Goal: Transaction & Acquisition: Book appointment/travel/reservation

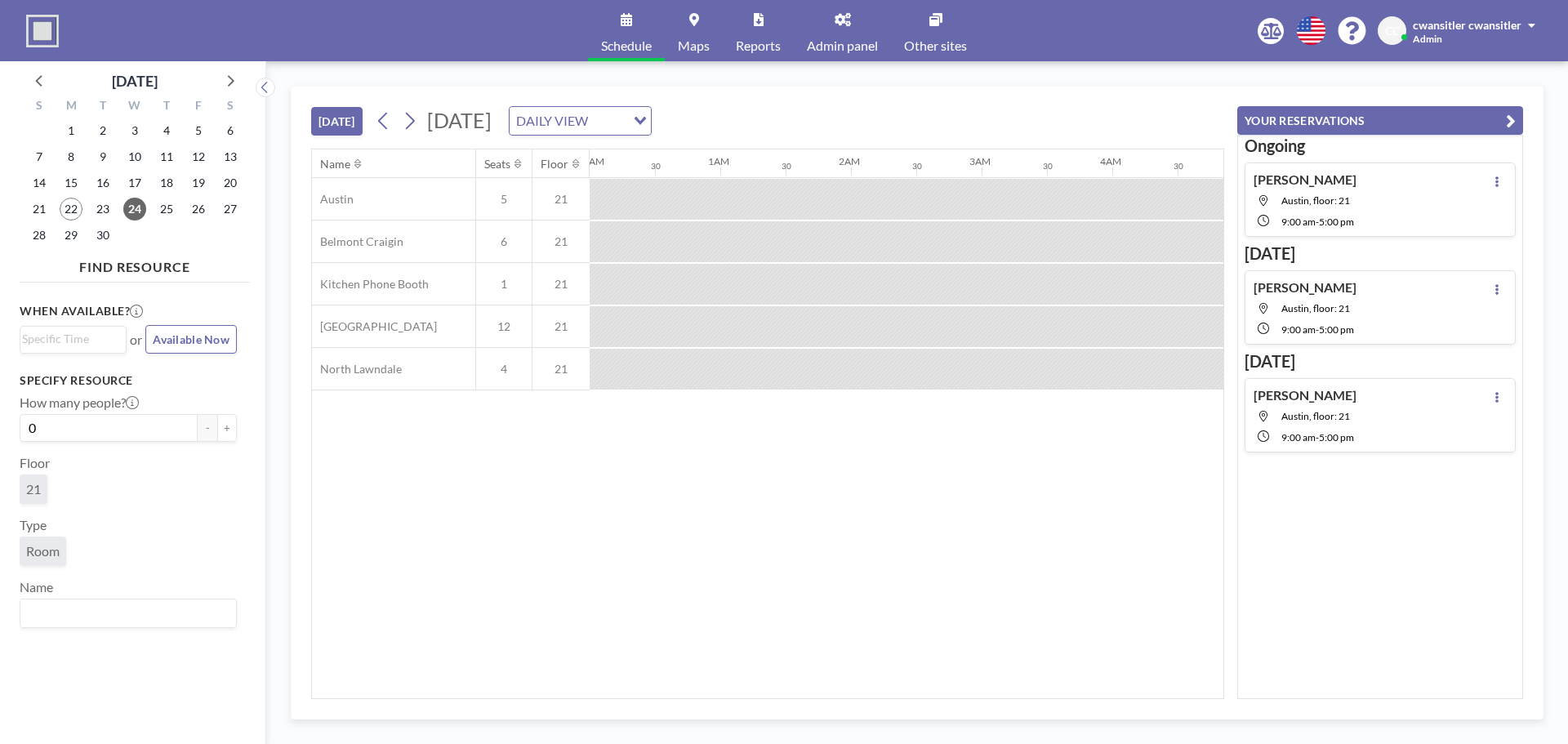
click at [350, 124] on button "[DATE]" at bounding box center [336, 121] width 52 height 29
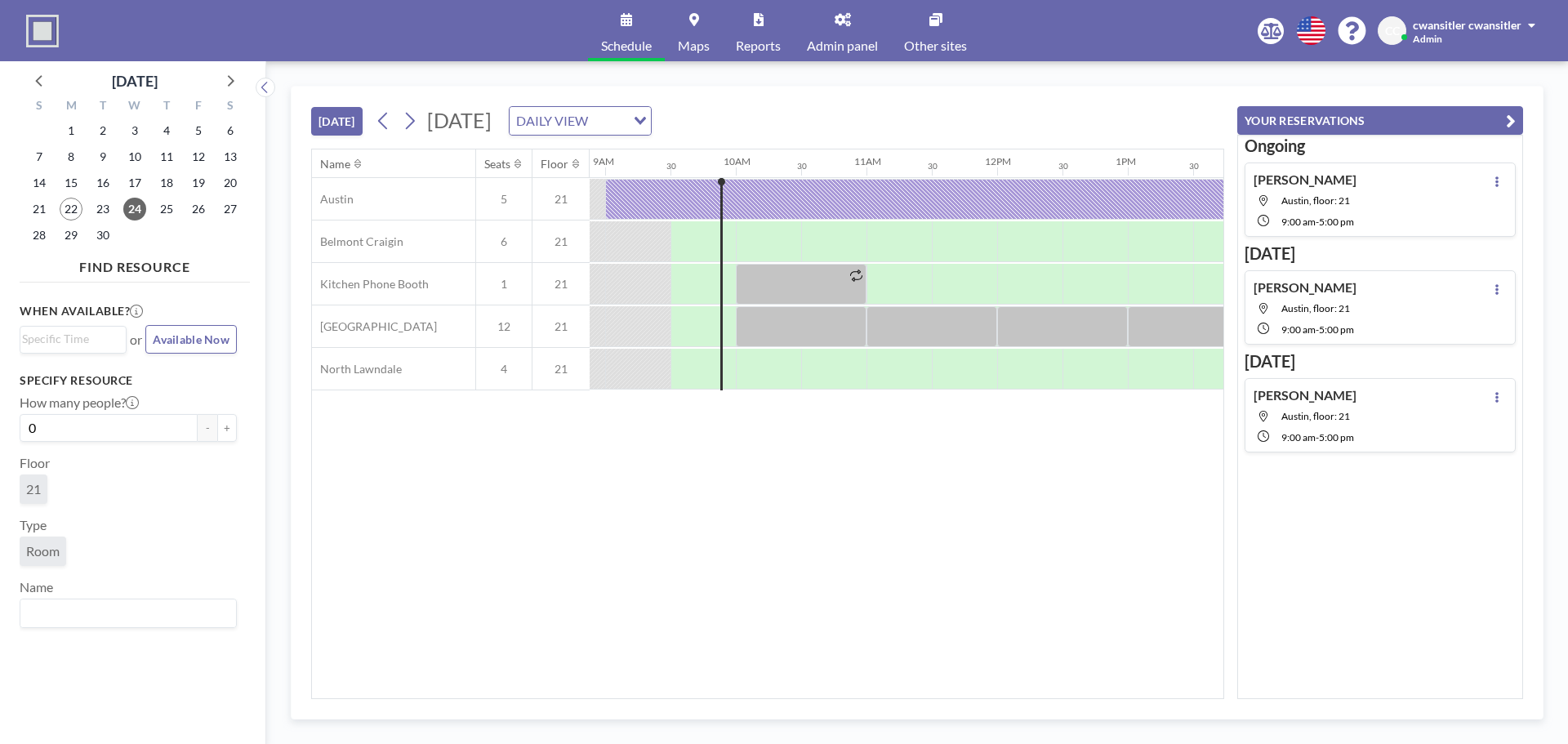
scroll to position [0, 1176]
click at [172, 207] on span "25" at bounding box center [167, 209] width 22 height 22
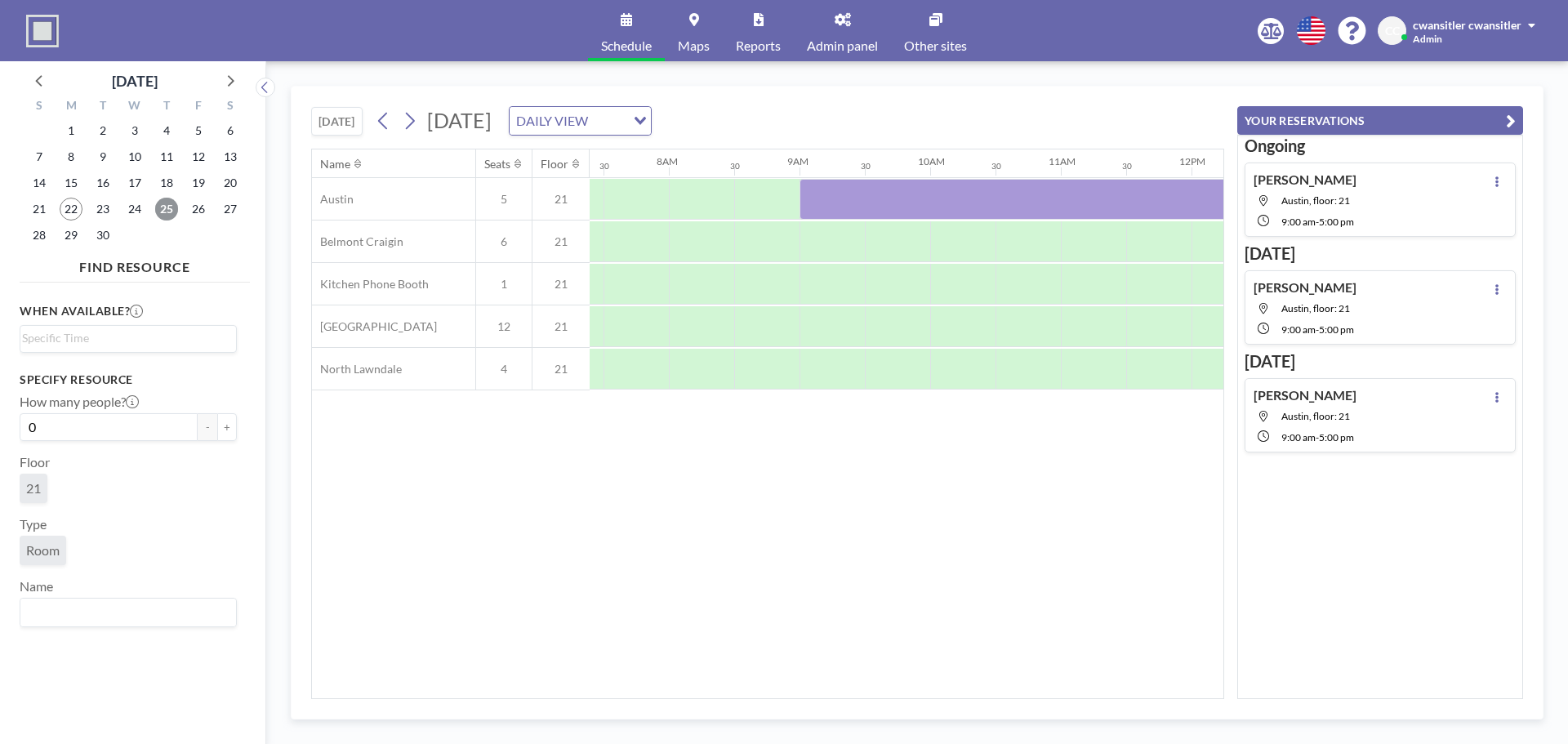
scroll to position [0, 980]
click at [224, 84] on icon at bounding box center [230, 80] width 22 height 22
click at [39, 75] on icon at bounding box center [39, 80] width 22 height 22
click at [72, 232] on span "29" at bounding box center [71, 235] width 22 height 22
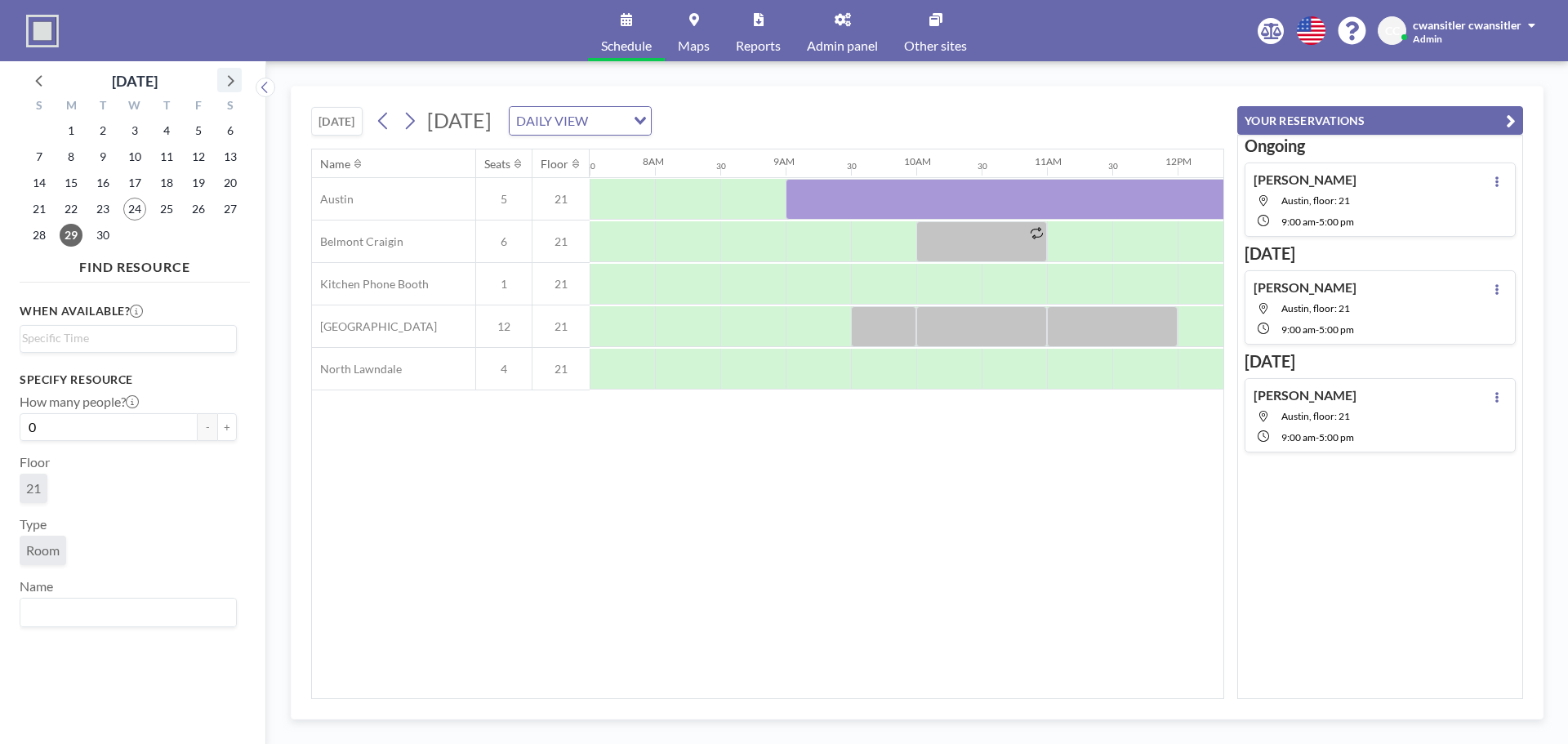
click at [226, 77] on icon at bounding box center [230, 80] width 22 height 22
click at [138, 129] on span "1" at bounding box center [135, 130] width 22 height 22
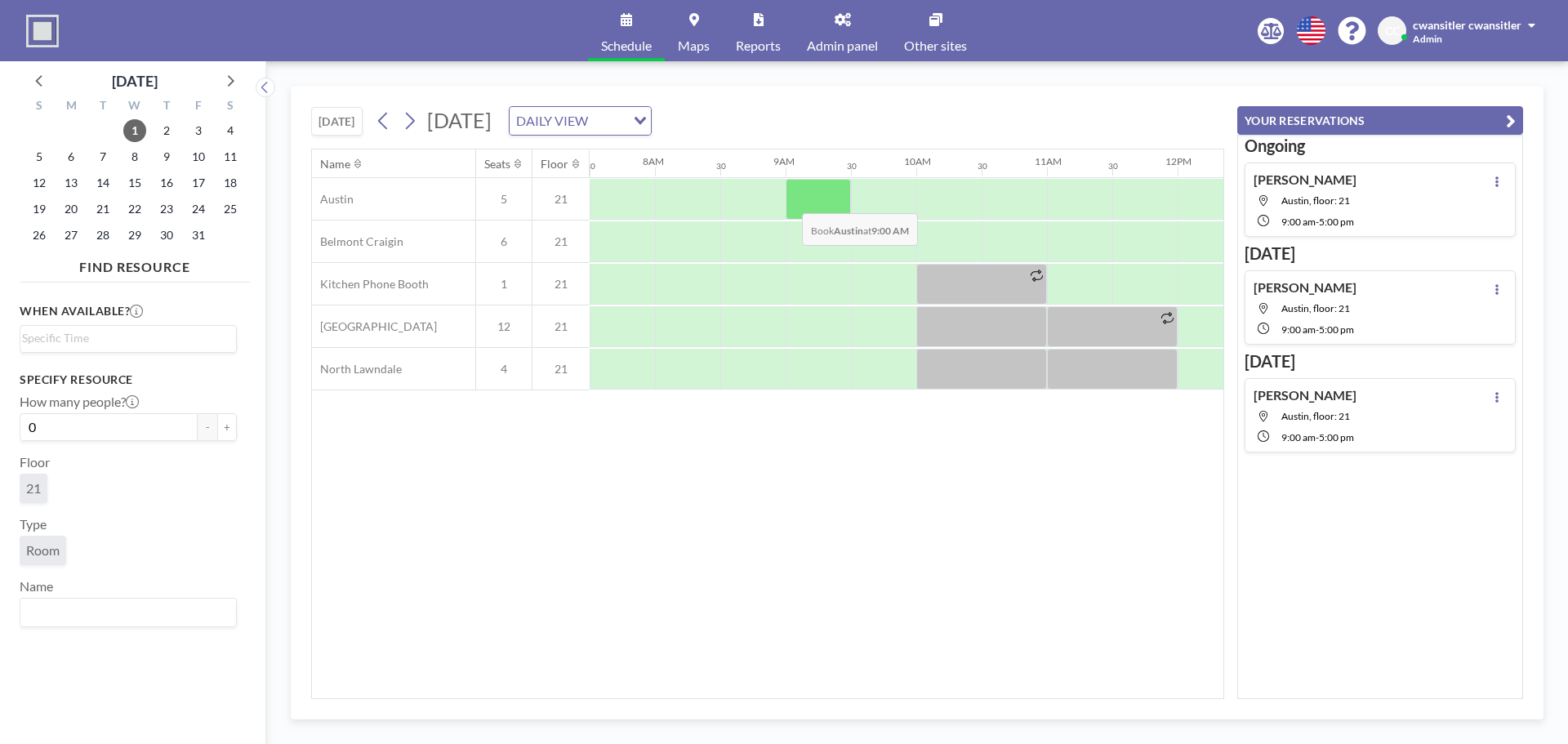
click at [798, 201] on div at bounding box center [818, 200] width 66 height 41
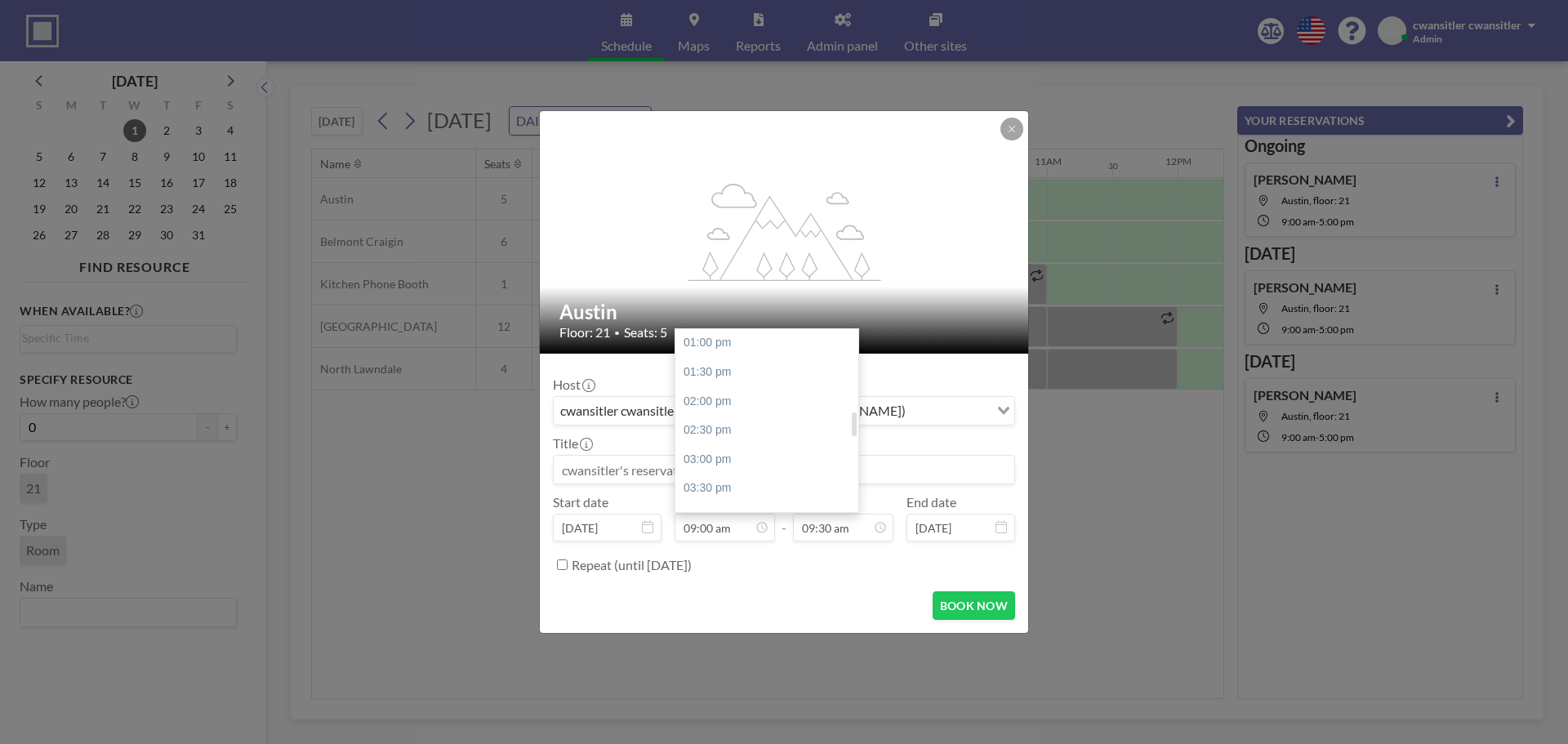
scroll to position [850, 0]
click at [747, 478] on div "05:00 pm" at bounding box center [771, 481] width 191 height 29
type input "05:00 pm"
type input "05:30 pm"
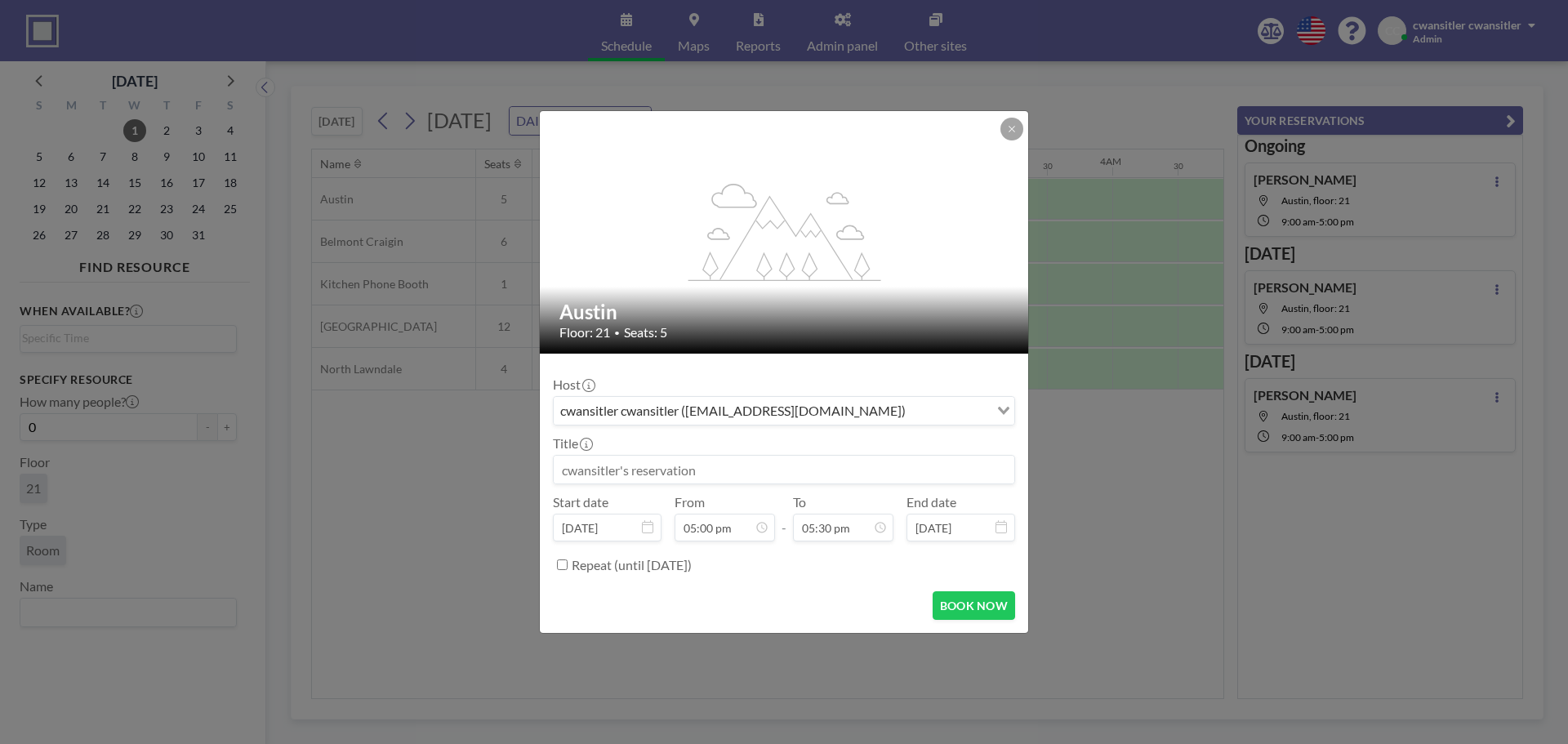
scroll to position [1018, 0]
click at [952, 606] on button "BOOK NOW" at bounding box center [974, 605] width 82 height 29
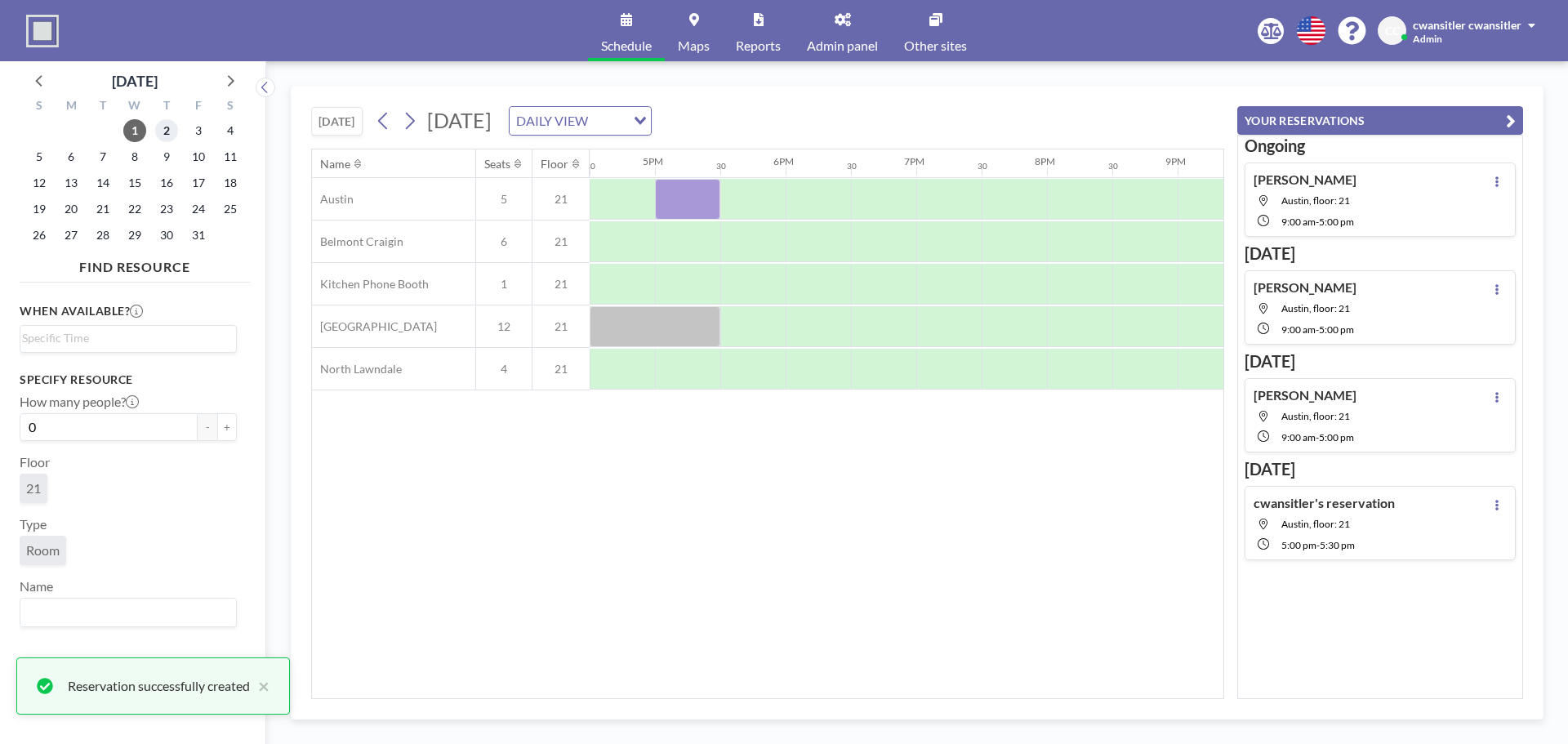
click at [173, 130] on span "2" at bounding box center [167, 130] width 22 height 22
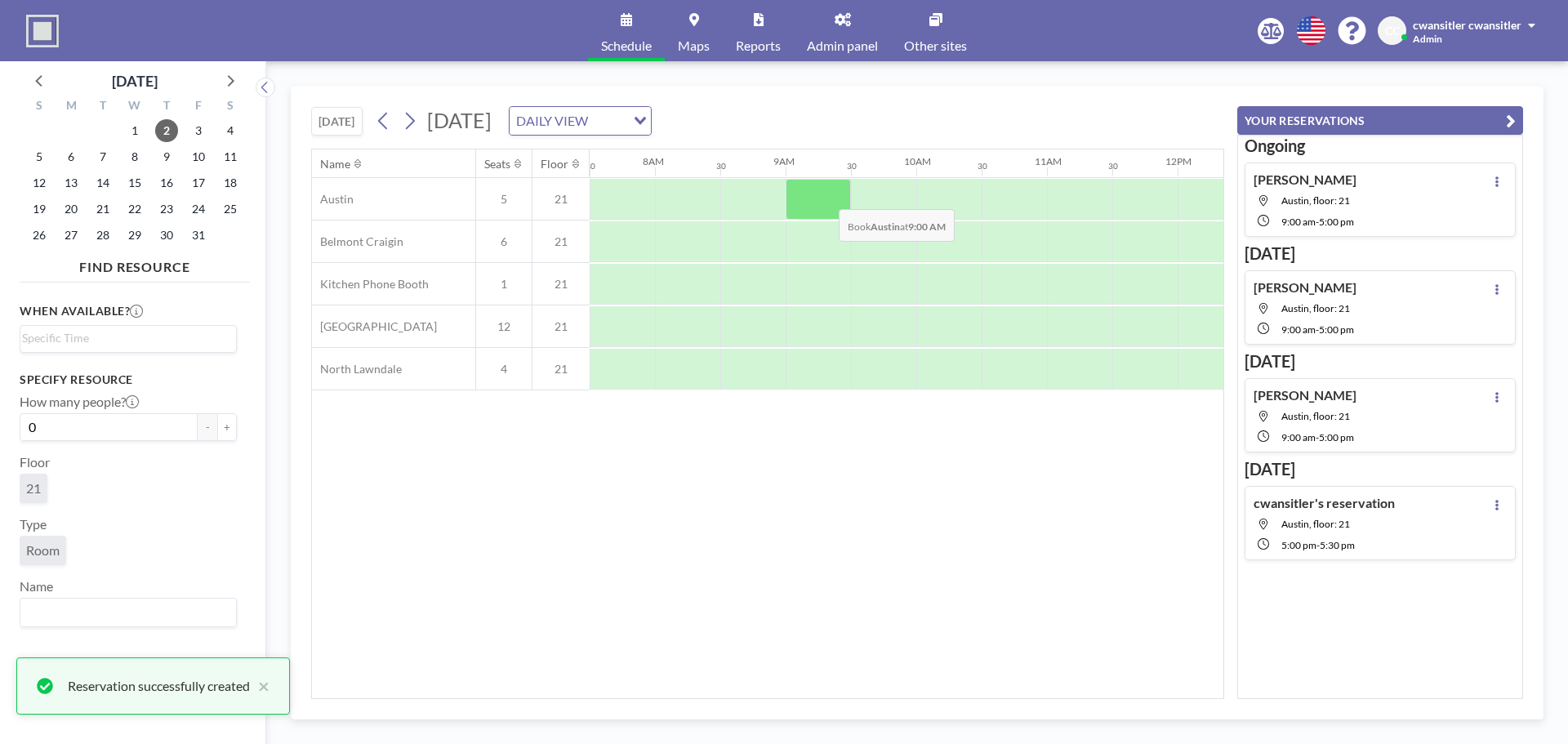
click at [826, 197] on div at bounding box center [818, 200] width 66 height 41
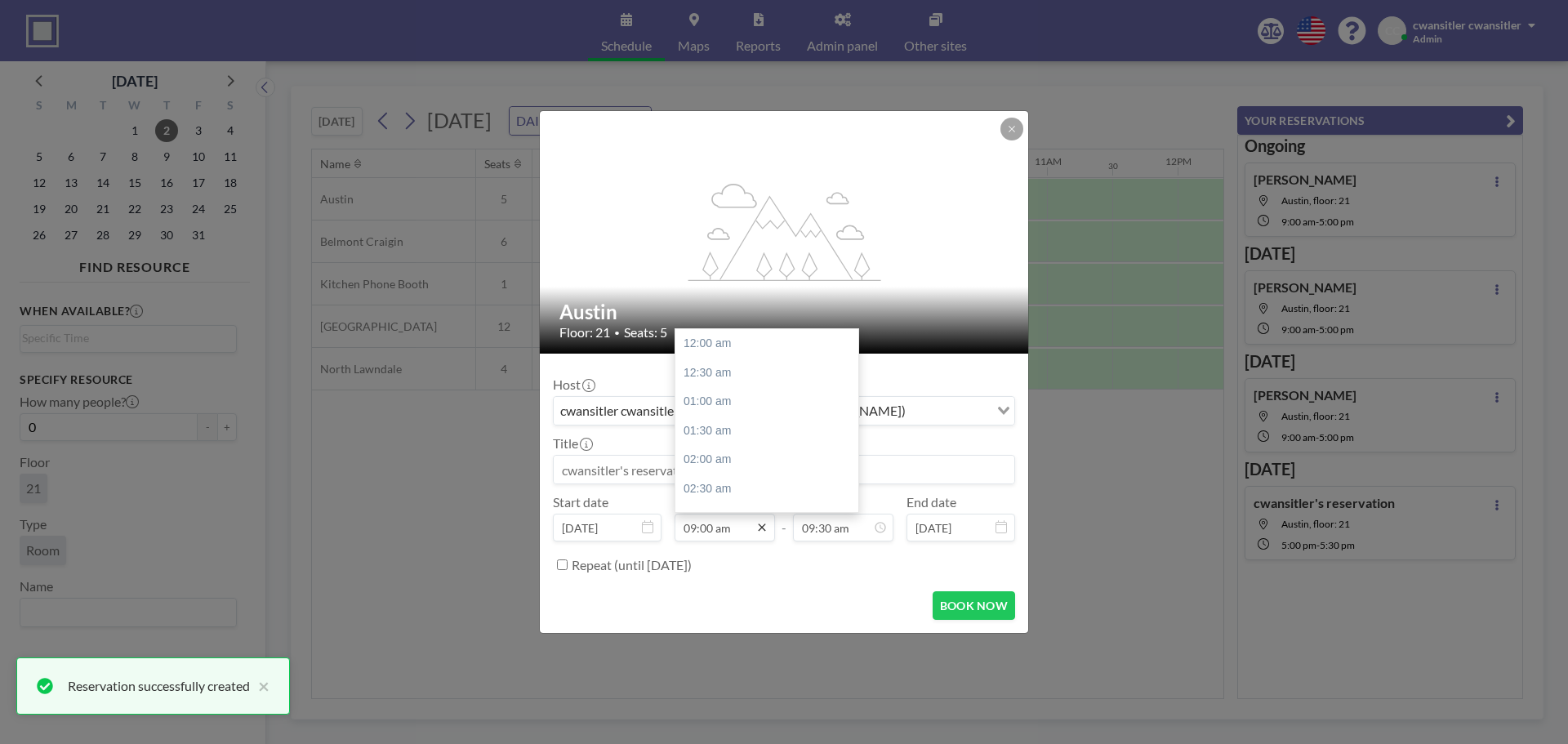
scroll to position [524, 0]
click at [759, 530] on icon at bounding box center [762, 528] width 7 height 7
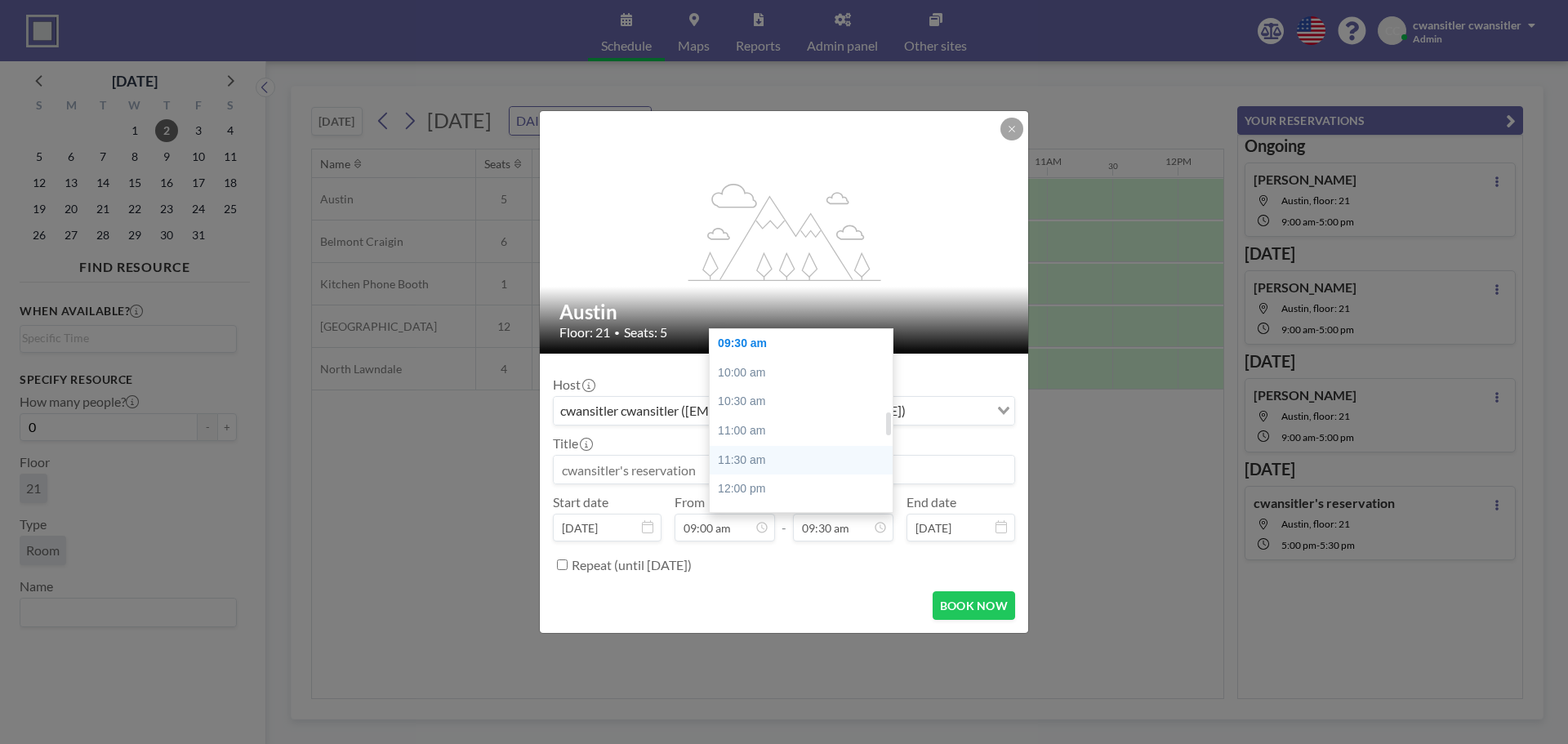
scroll to position [879, 0]
click at [827, 451] on div "05:00 pm" at bounding box center [805, 453] width 191 height 29
type input "05:00 pm"
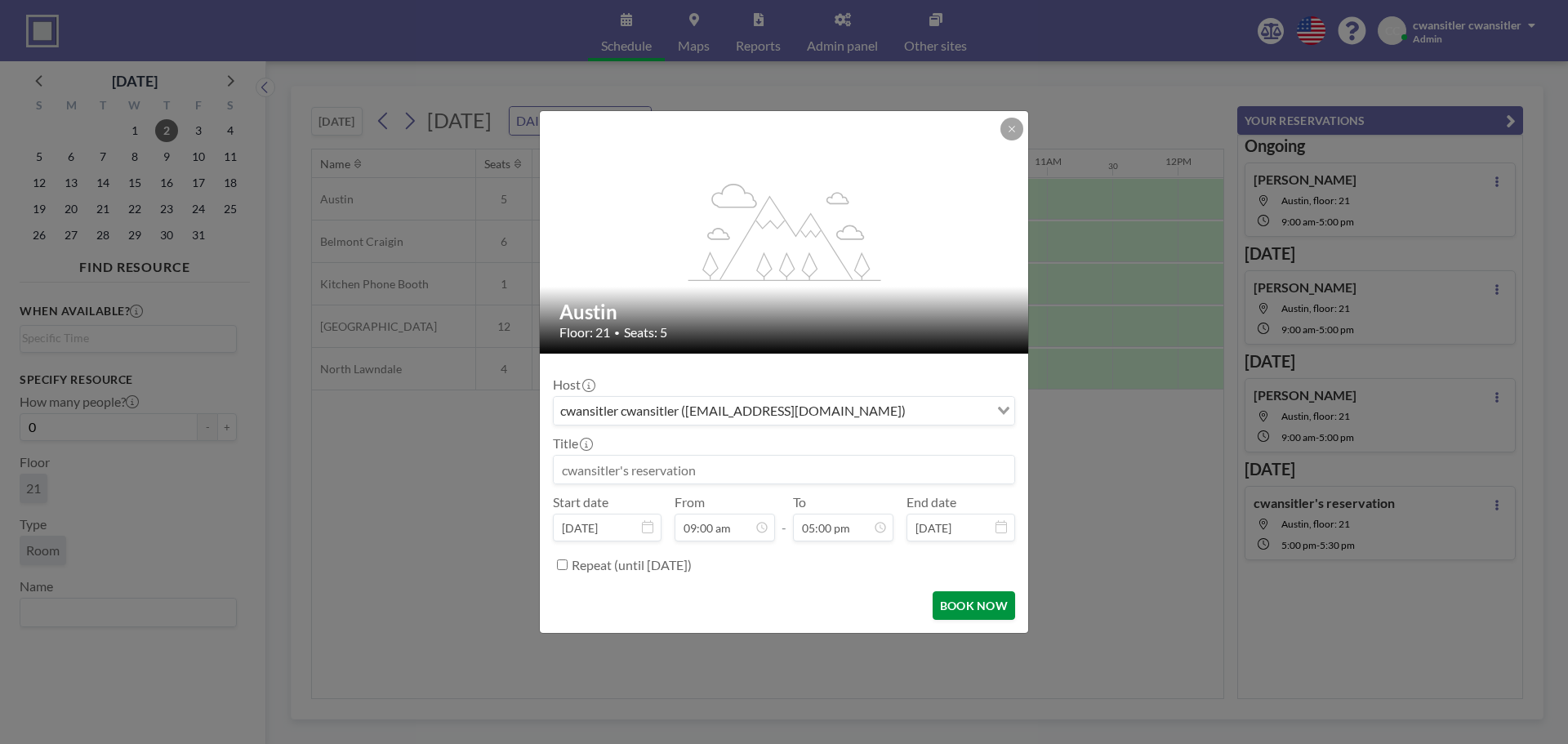
scroll to position [0, 0]
click at [968, 610] on button "BOOK NOW" at bounding box center [974, 605] width 82 height 29
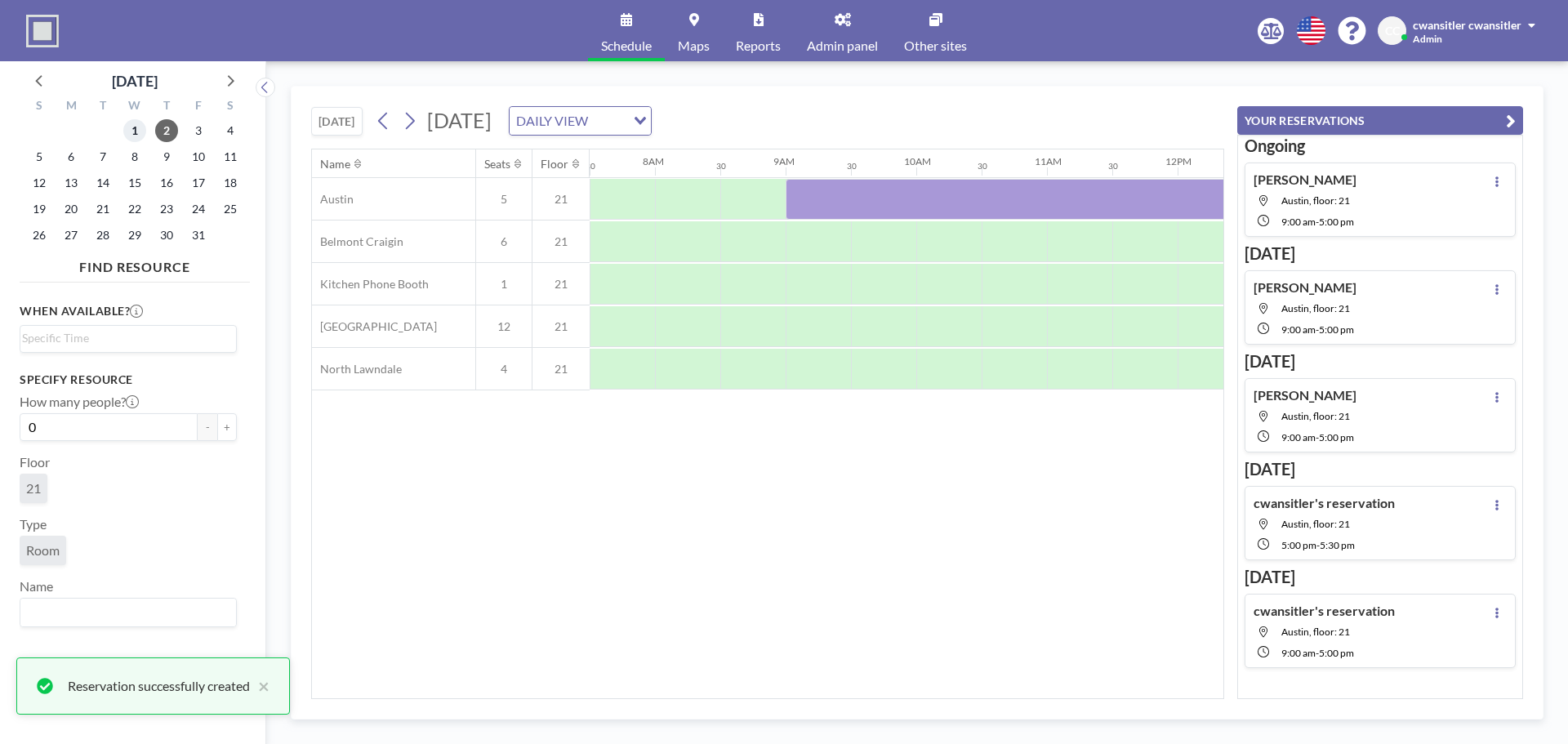
click at [136, 127] on span "1" at bounding box center [135, 130] width 22 height 22
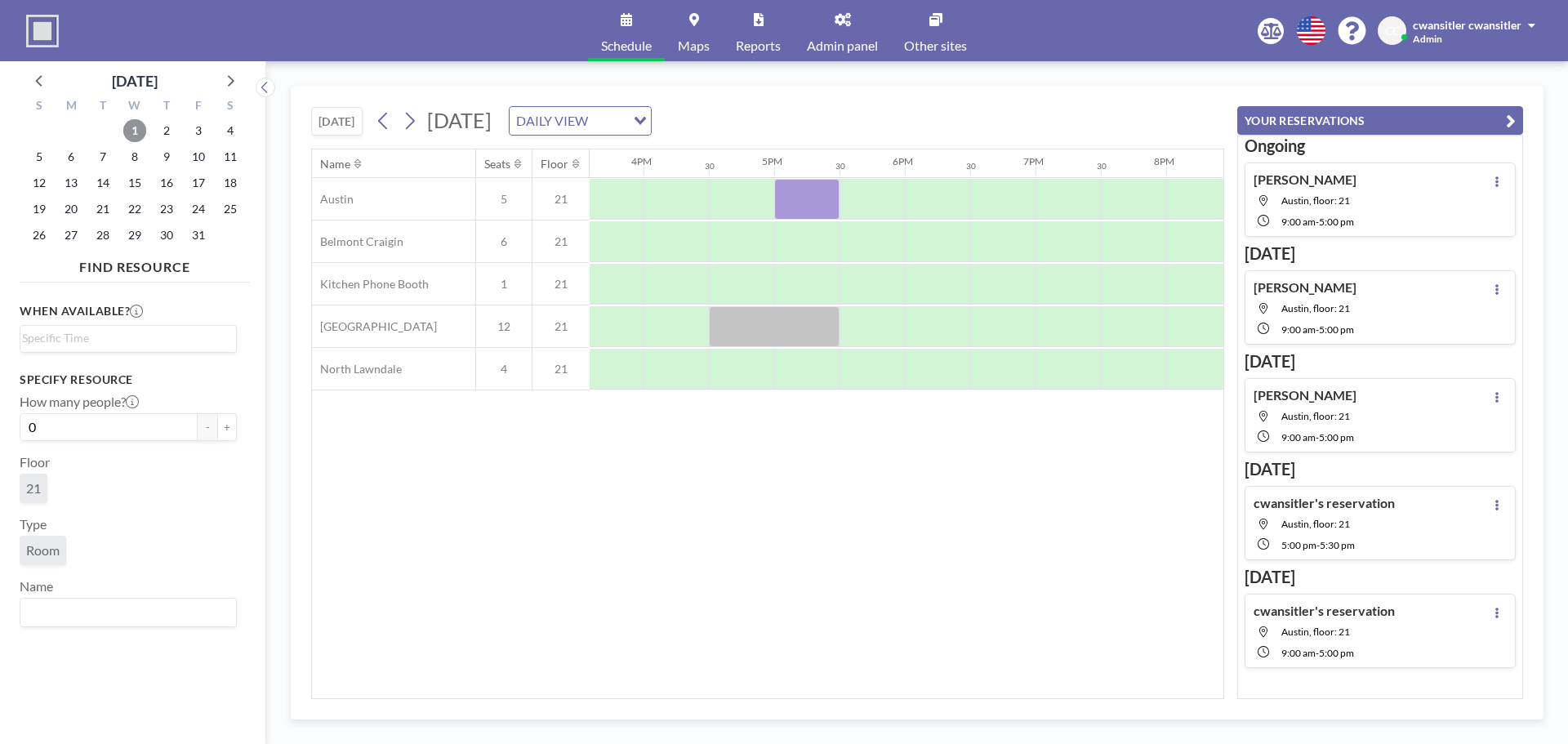
scroll to position [0, 2068]
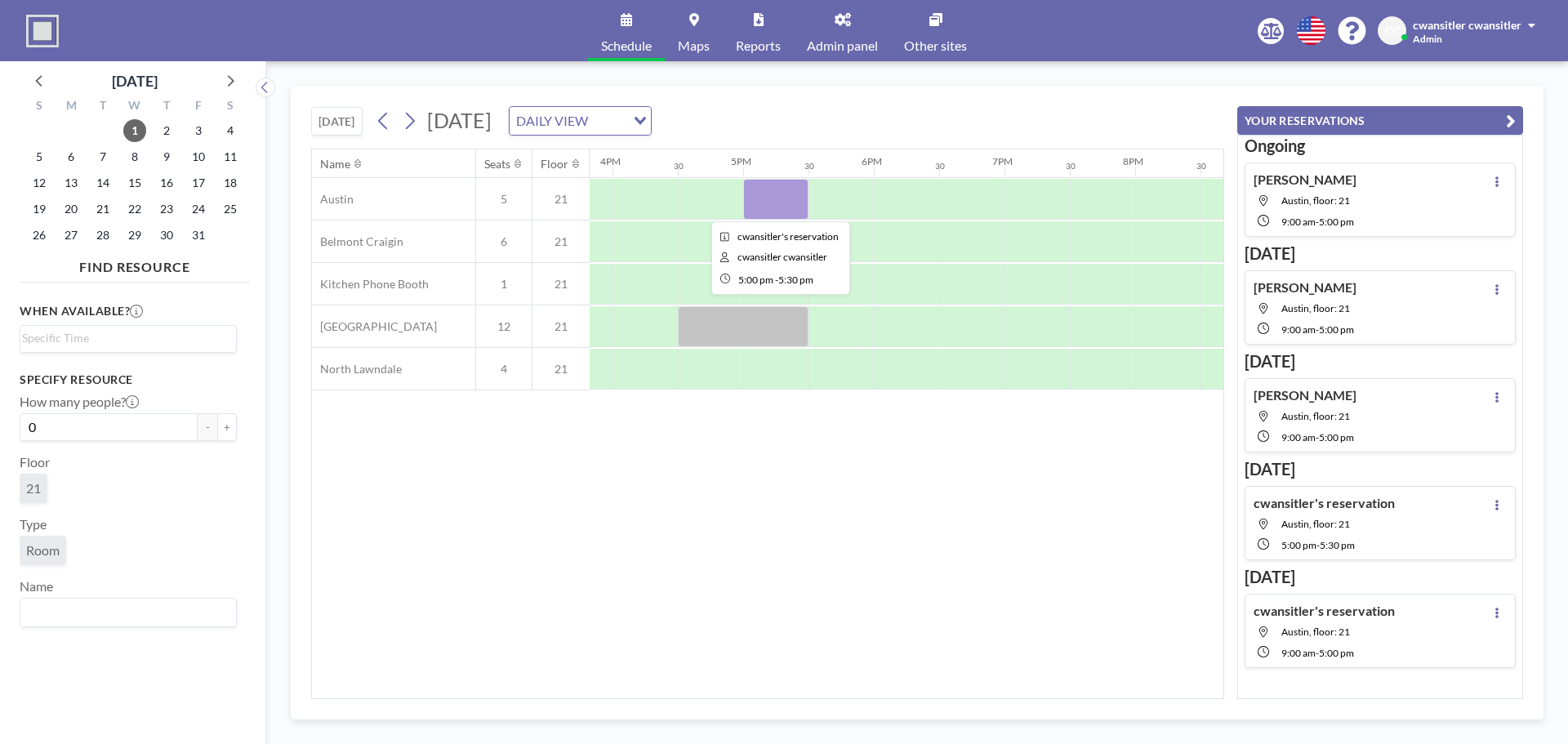
click at [797, 198] on div at bounding box center [776, 200] width 66 height 41
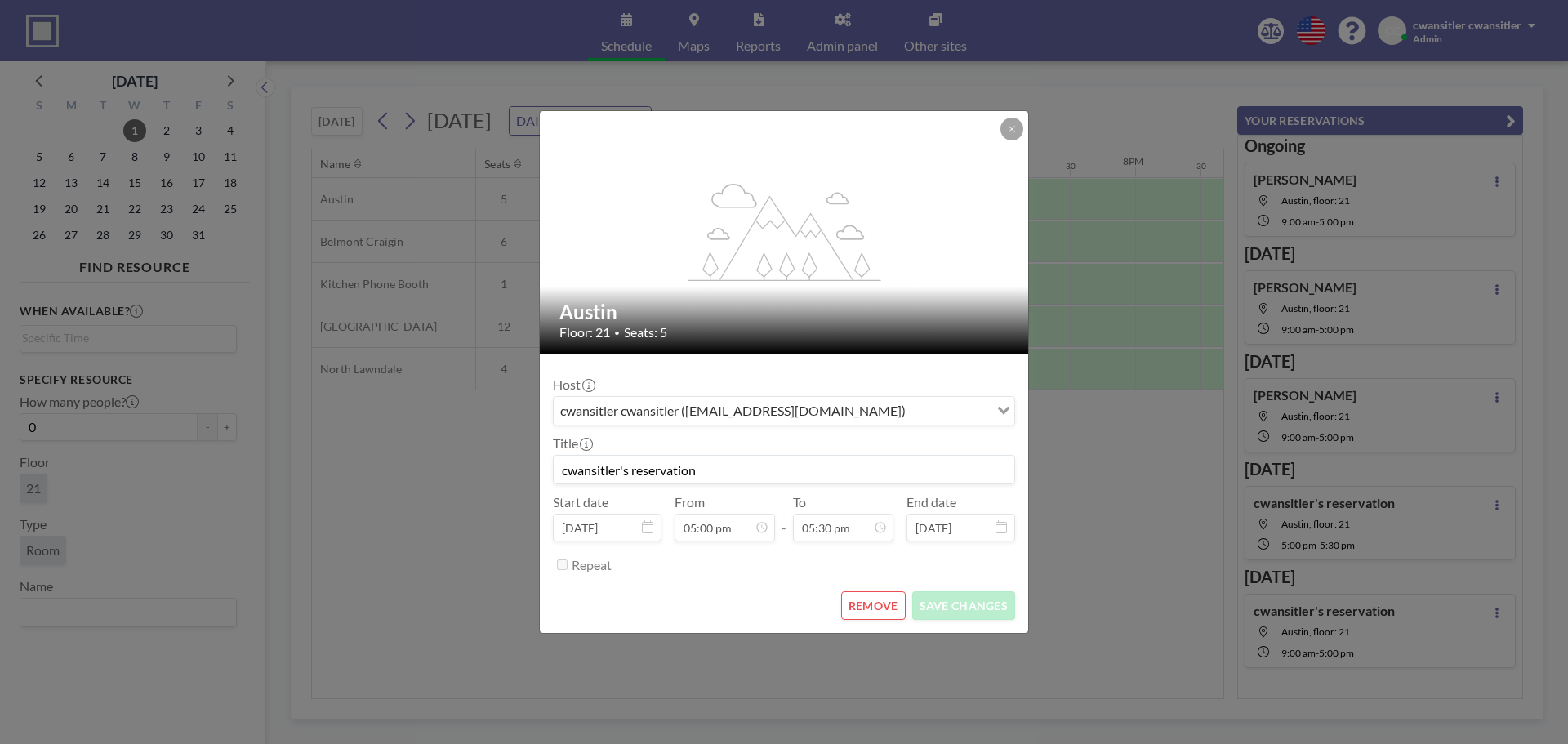
scroll to position [0, 0]
click at [867, 618] on button "REMOVE" at bounding box center [874, 605] width 65 height 29
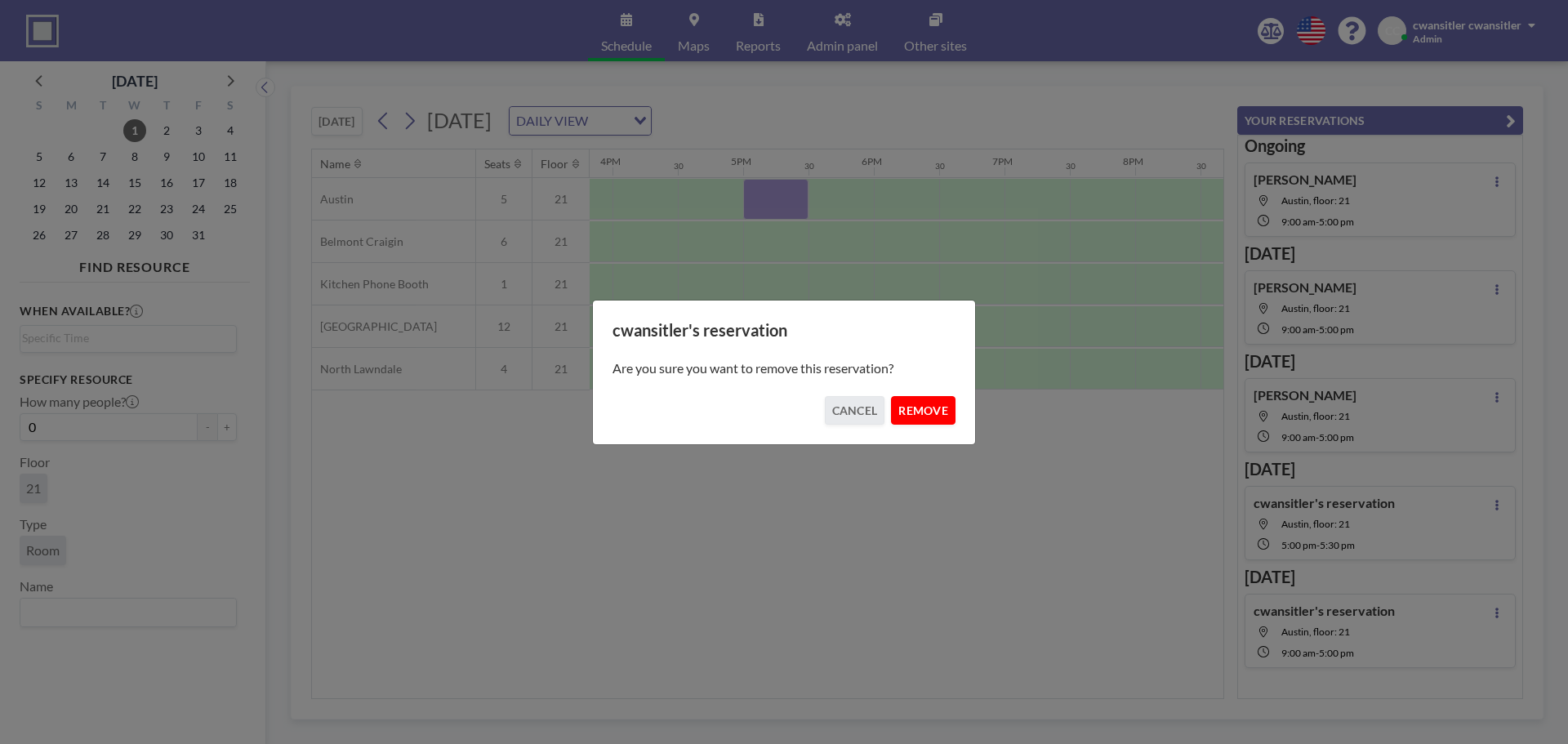
click at [925, 416] on button "REMOVE" at bounding box center [923, 410] width 65 height 29
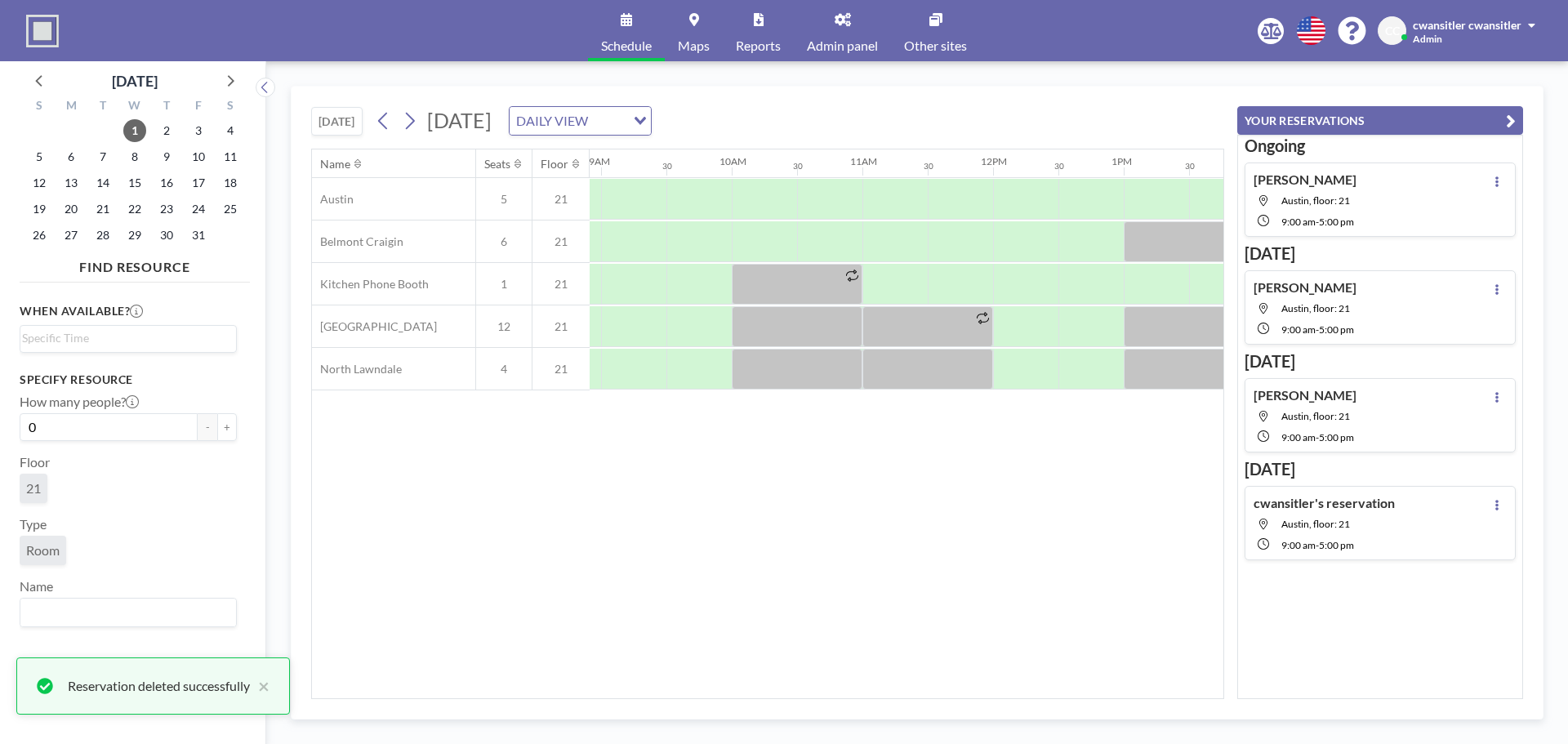
scroll to position [0, 1155]
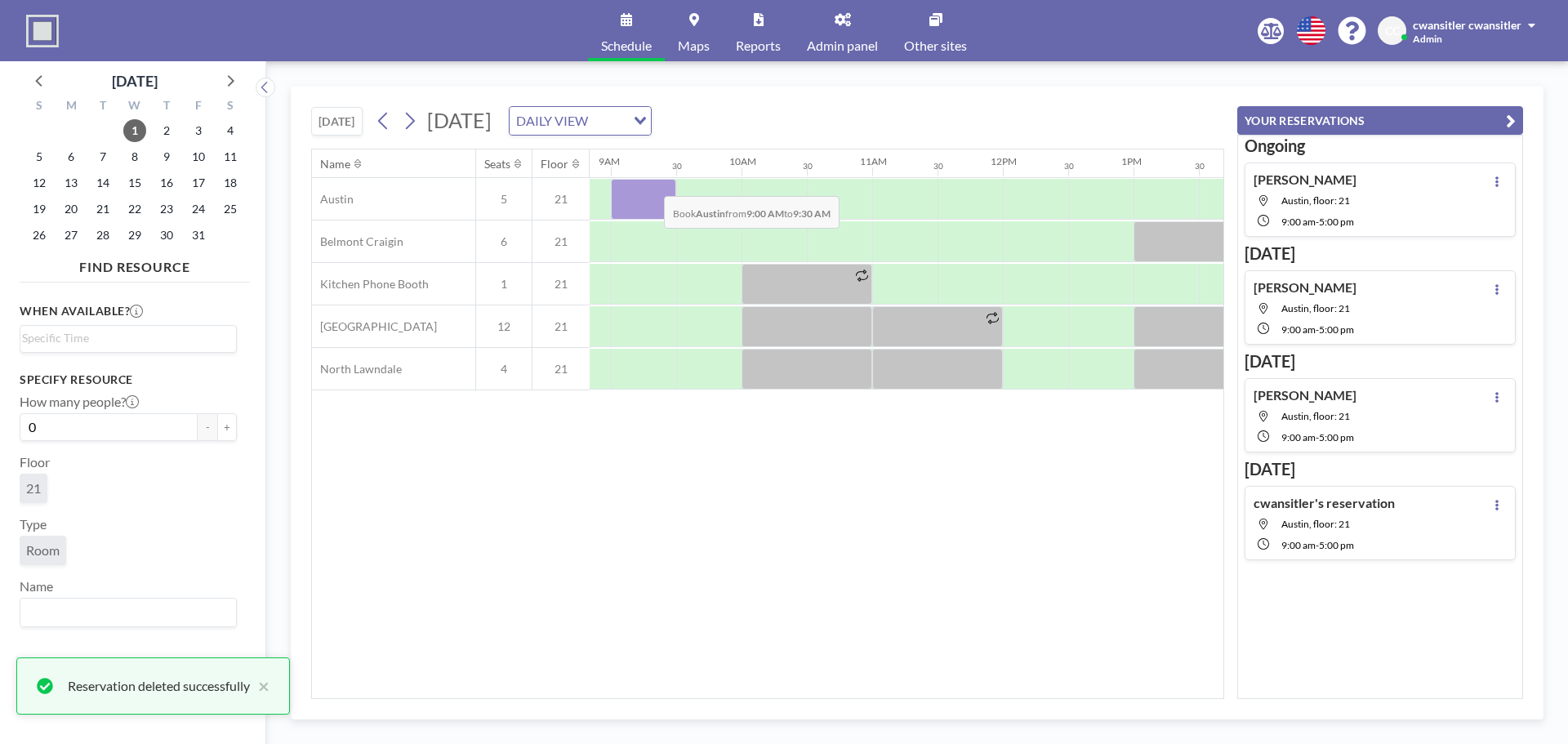
click at [651, 184] on div at bounding box center [644, 200] width 66 height 41
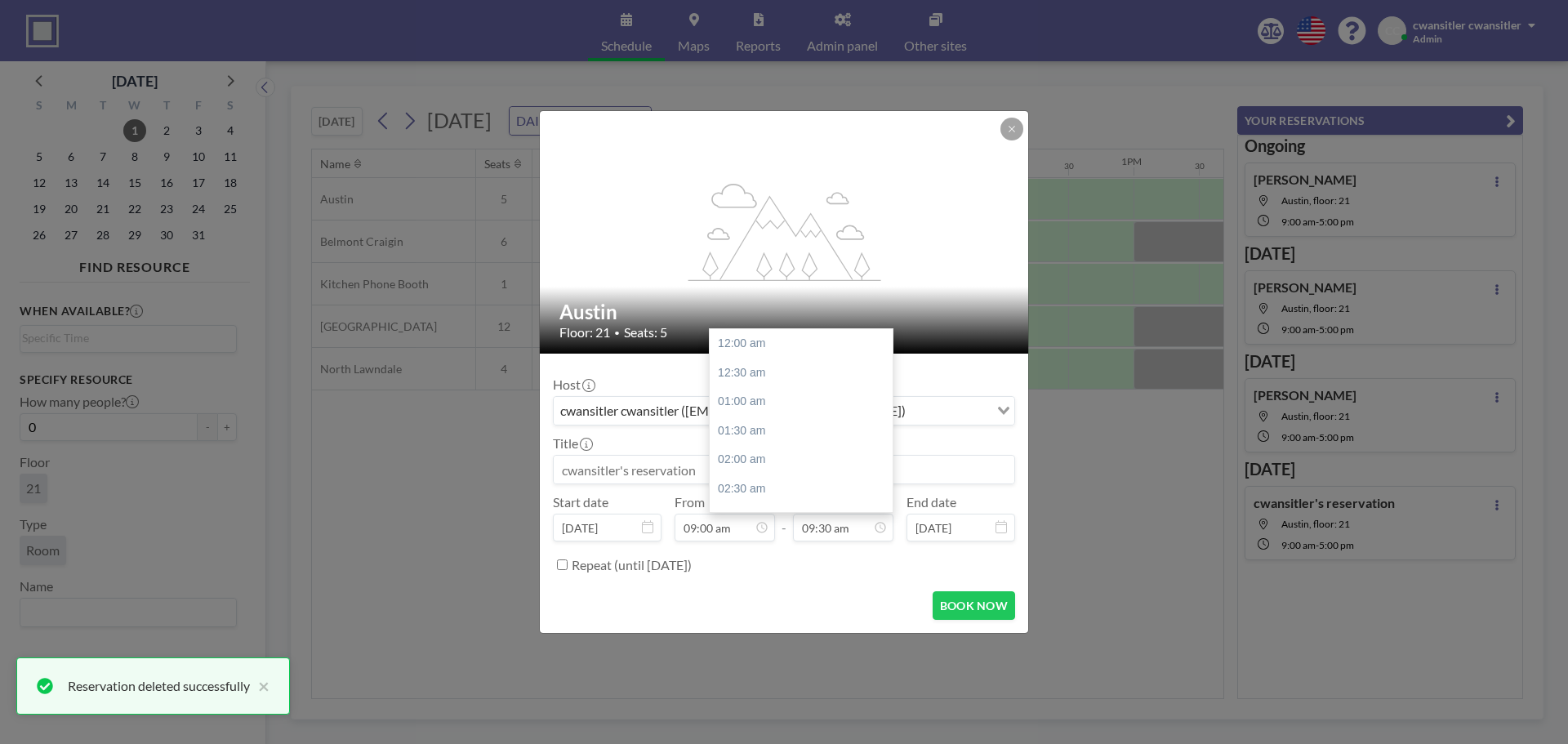
scroll to position [552, 0]
click at [848, 539] on input "09:30 am" at bounding box center [843, 528] width 100 height 28
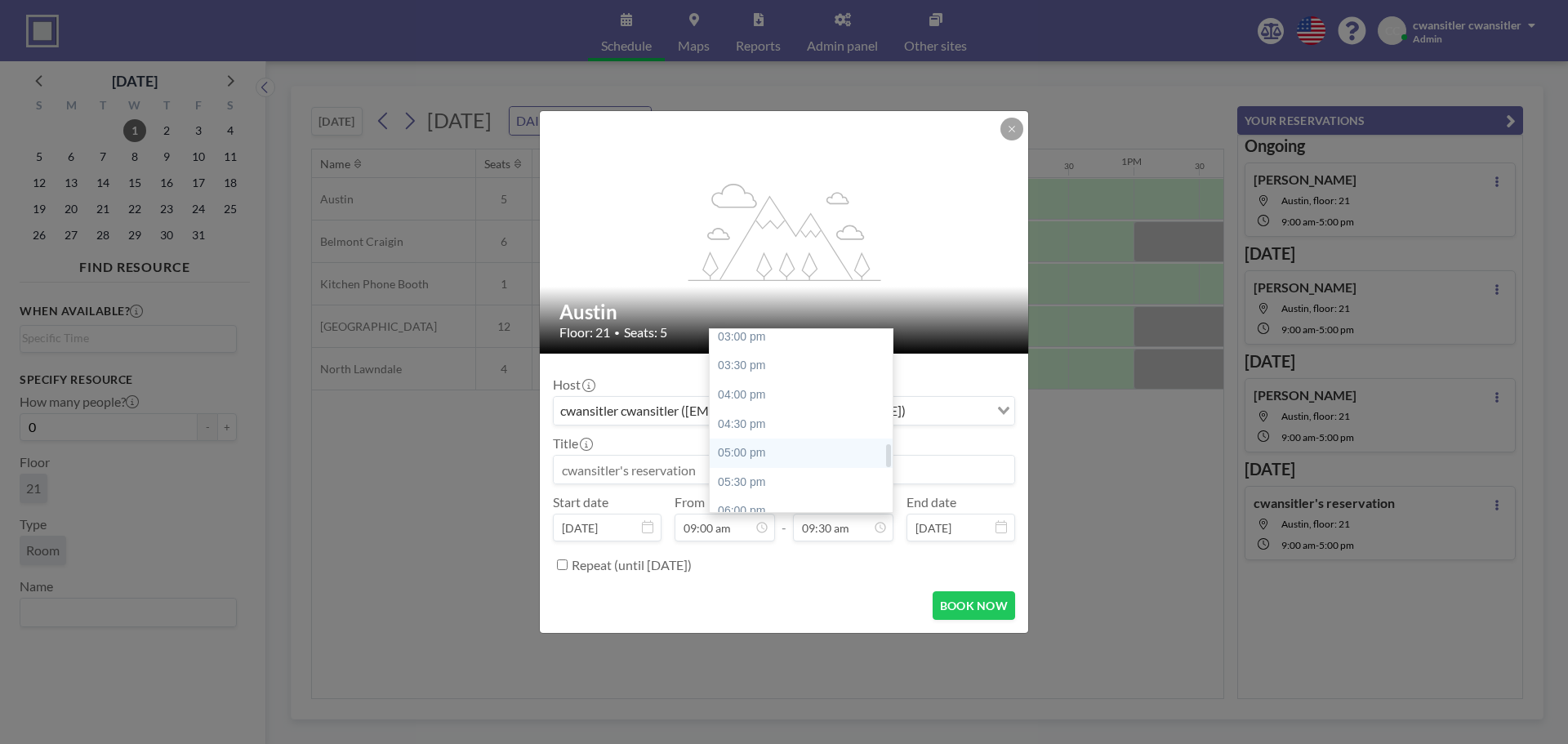
click at [795, 454] on div "05:00 pm" at bounding box center [805, 453] width 191 height 29
type input "05:00 pm"
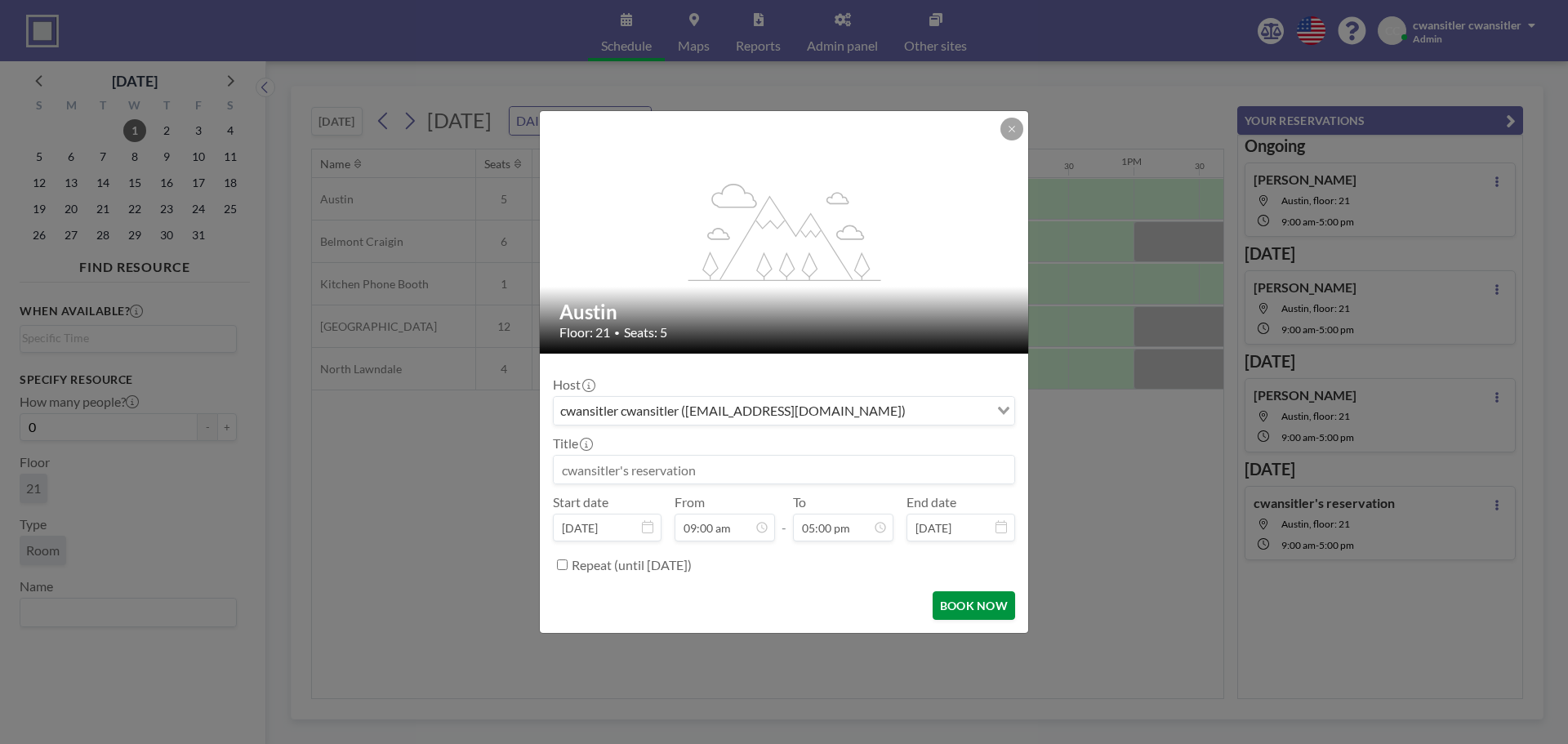
scroll to position [0, 0]
click at [967, 602] on button "BOOK NOW" at bounding box center [974, 605] width 82 height 29
